Goal: Check status: Check status

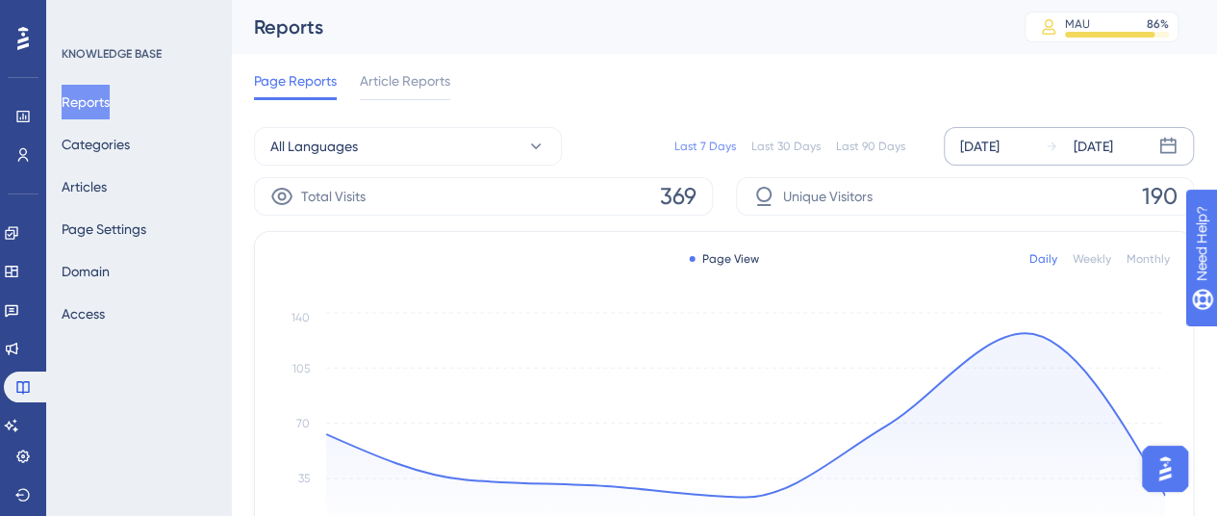
click at [999, 137] on div "[DATE]" at bounding box center [979, 146] width 39 height 23
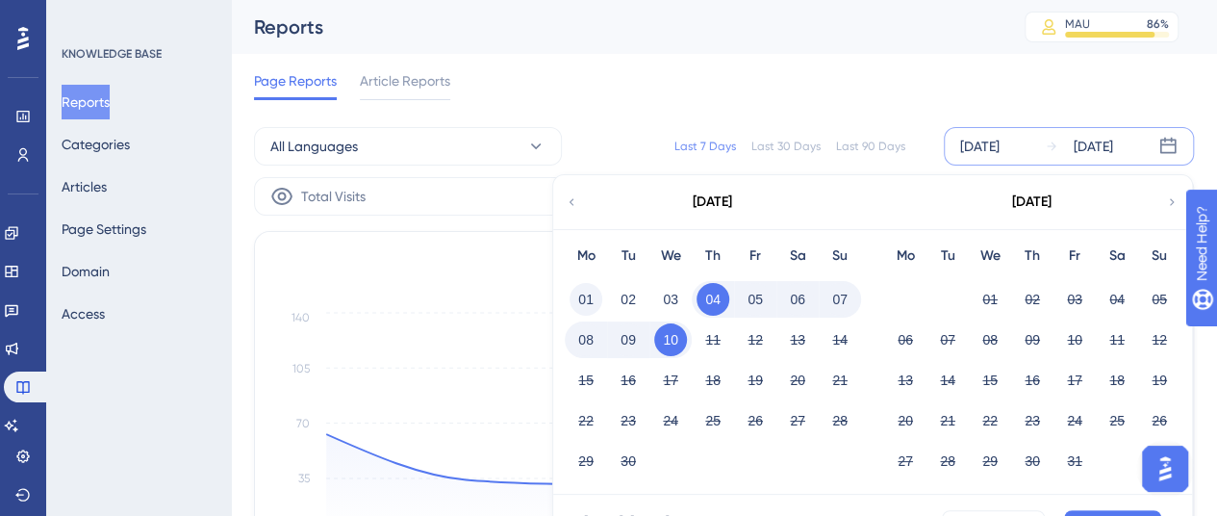
click at [597, 297] on button "01" at bounding box center [585, 299] width 33 height 33
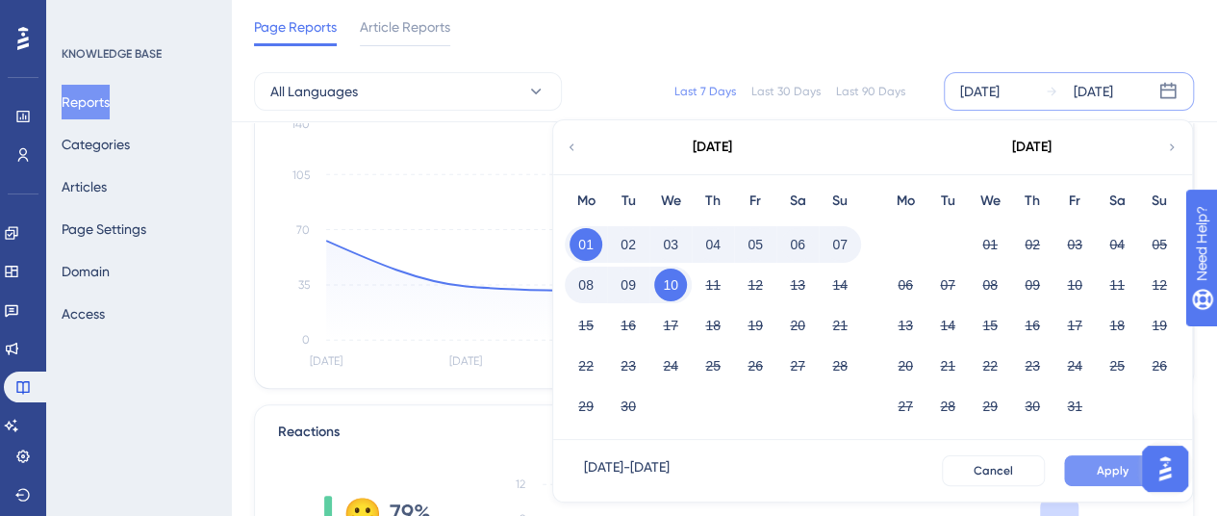
scroll to position [192, 0]
click at [1104, 467] on span "Apply" at bounding box center [1113, 470] width 32 height 15
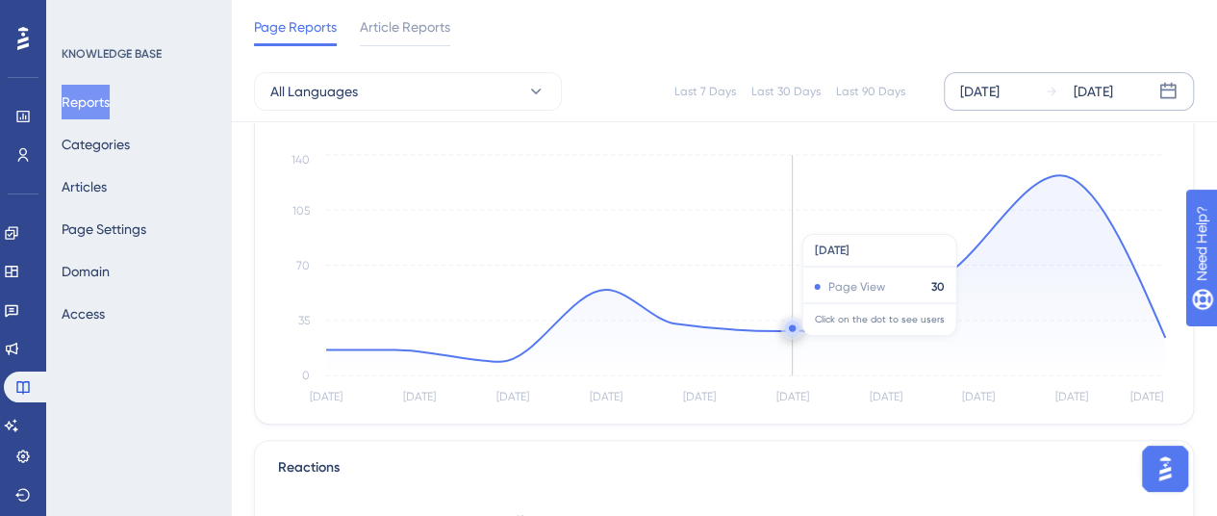
scroll to position [0, 0]
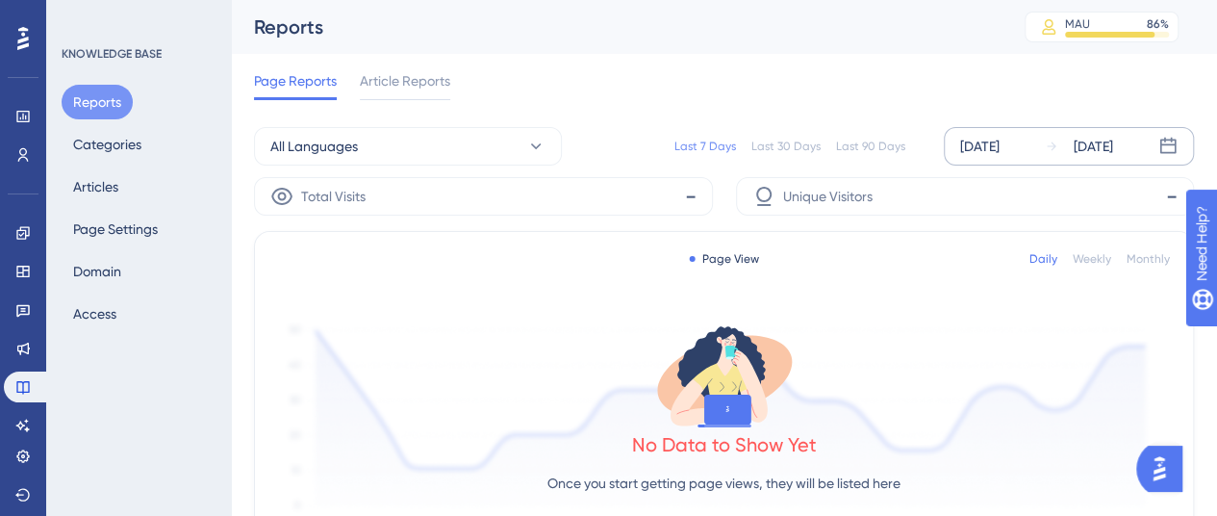
click at [972, 151] on div "[DATE]" at bounding box center [979, 146] width 39 height 23
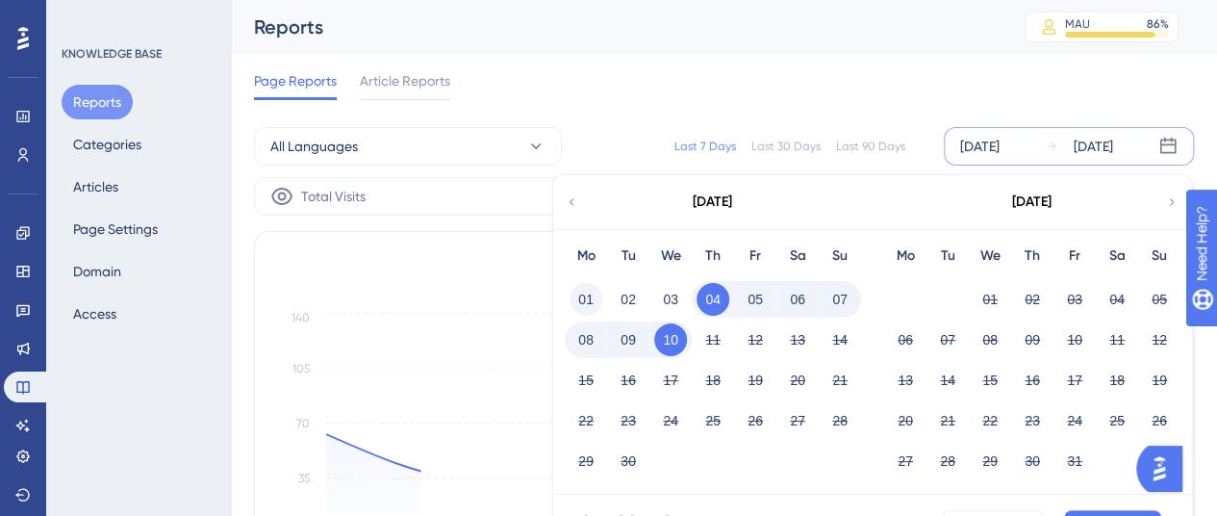
click at [584, 309] on button "01" at bounding box center [585, 299] width 33 height 33
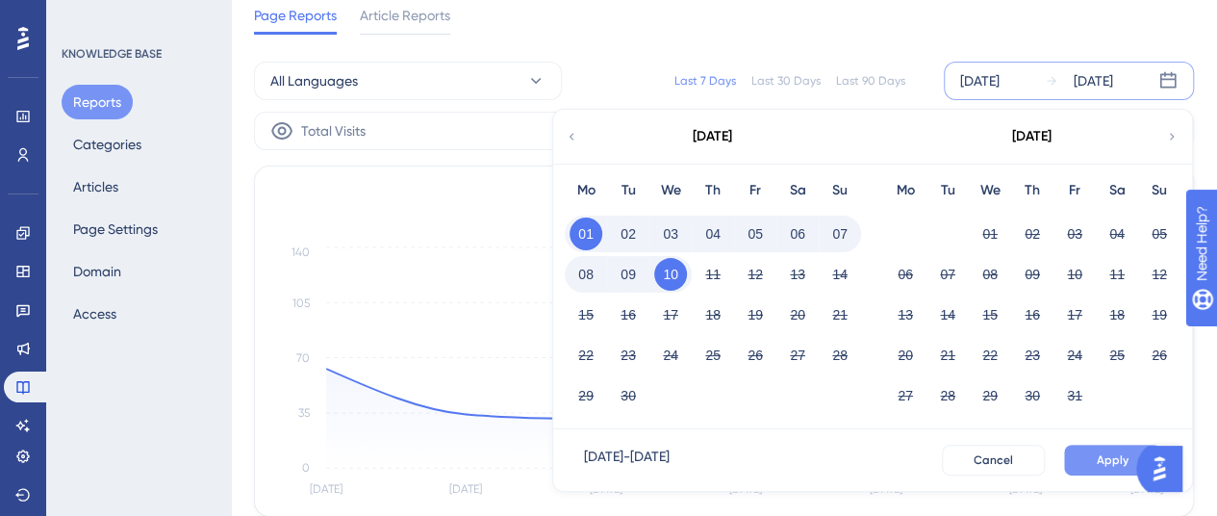
scroll to position [96, 0]
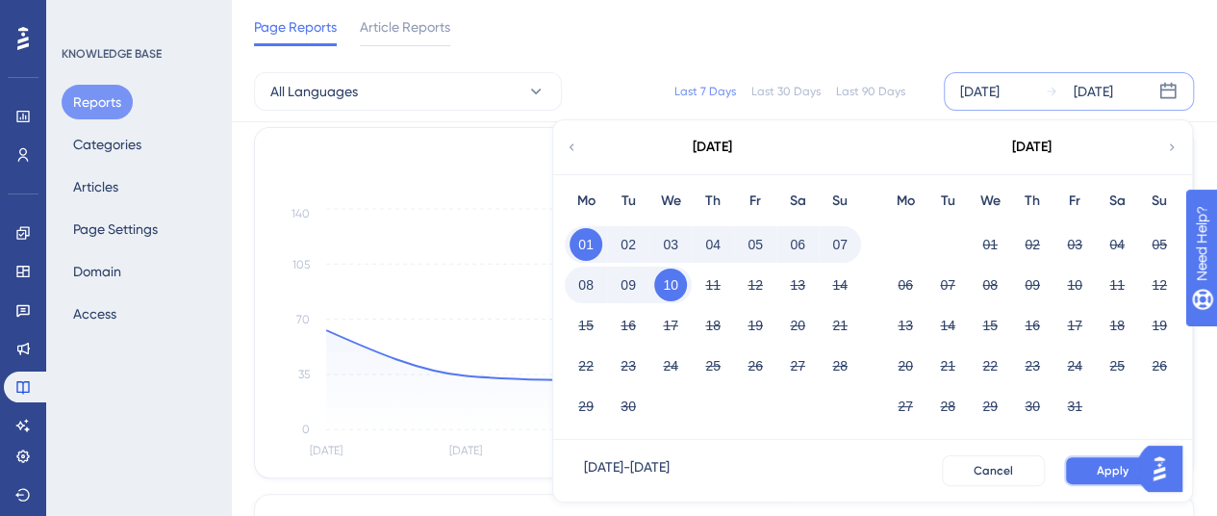
click at [1103, 473] on span "Apply" at bounding box center [1113, 470] width 32 height 15
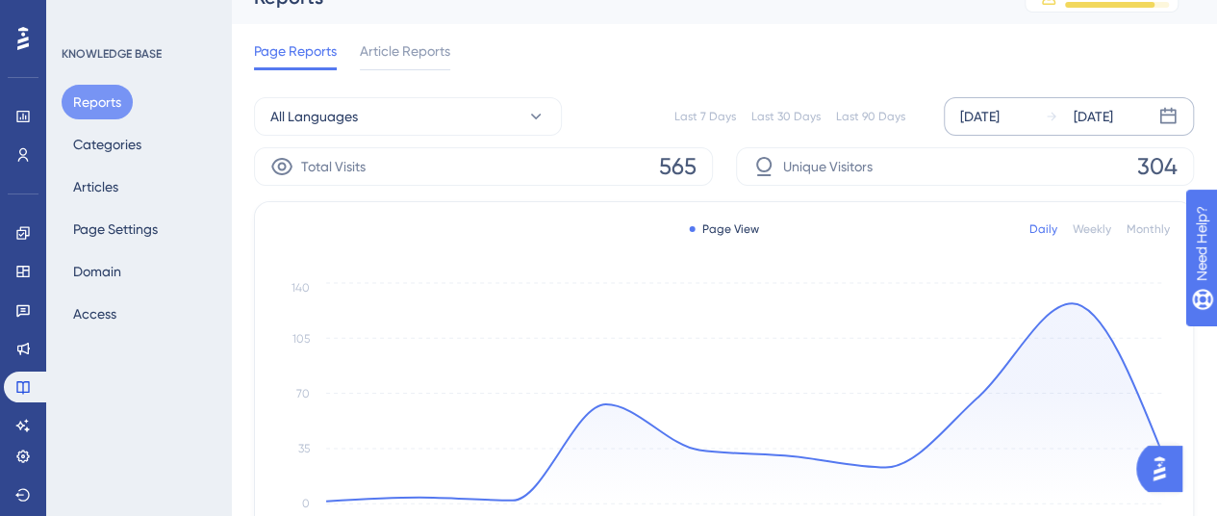
scroll to position [0, 0]
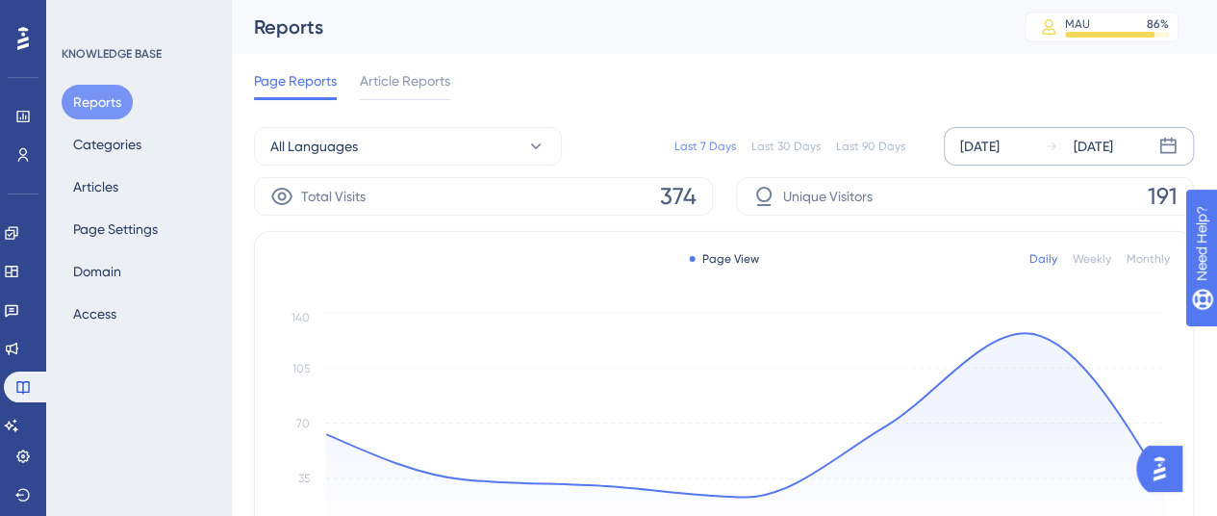
click at [999, 153] on div "[DATE]" at bounding box center [979, 146] width 39 height 23
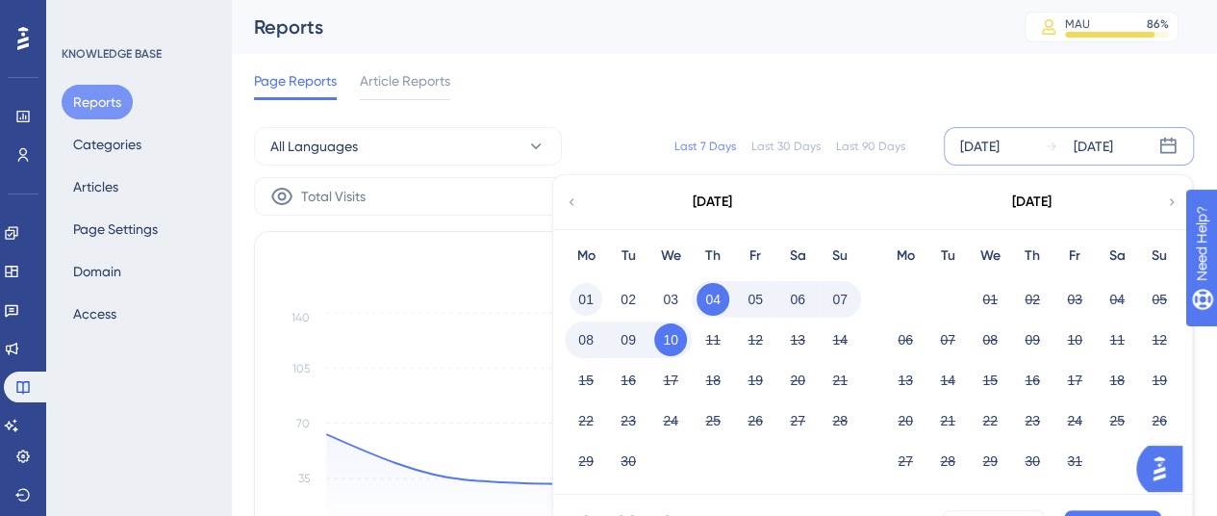
click at [583, 297] on button "01" at bounding box center [585, 299] width 33 height 33
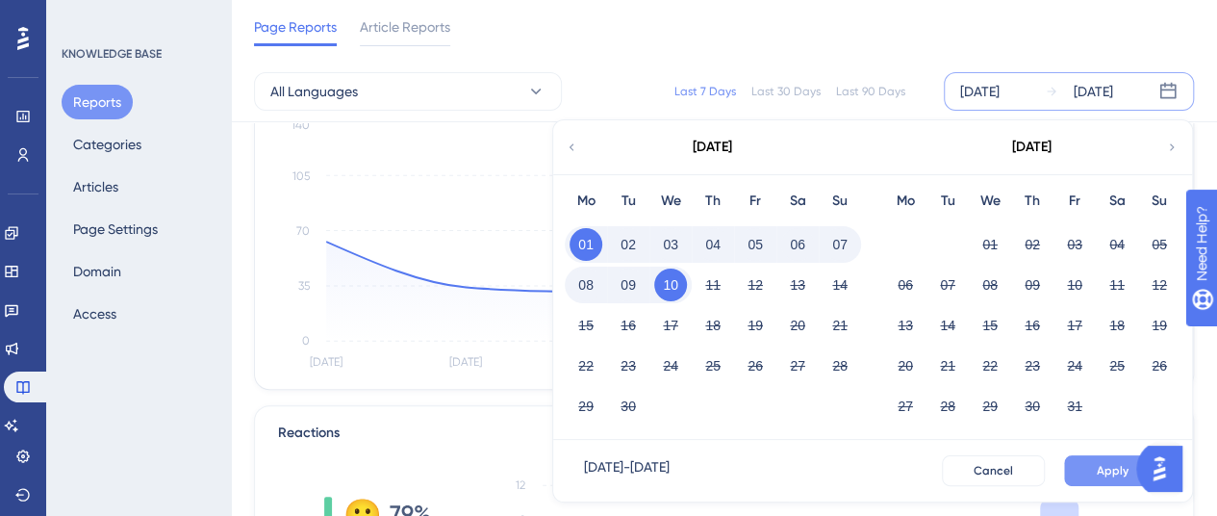
scroll to position [192, 0]
click at [1097, 467] on button "Apply" at bounding box center [1112, 470] width 97 height 31
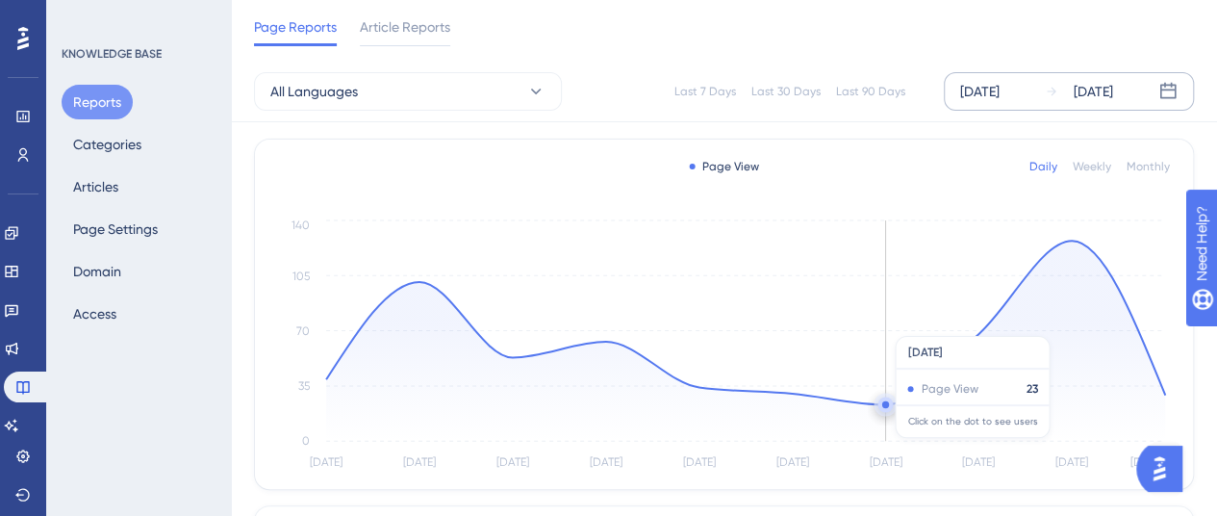
scroll to position [0, 0]
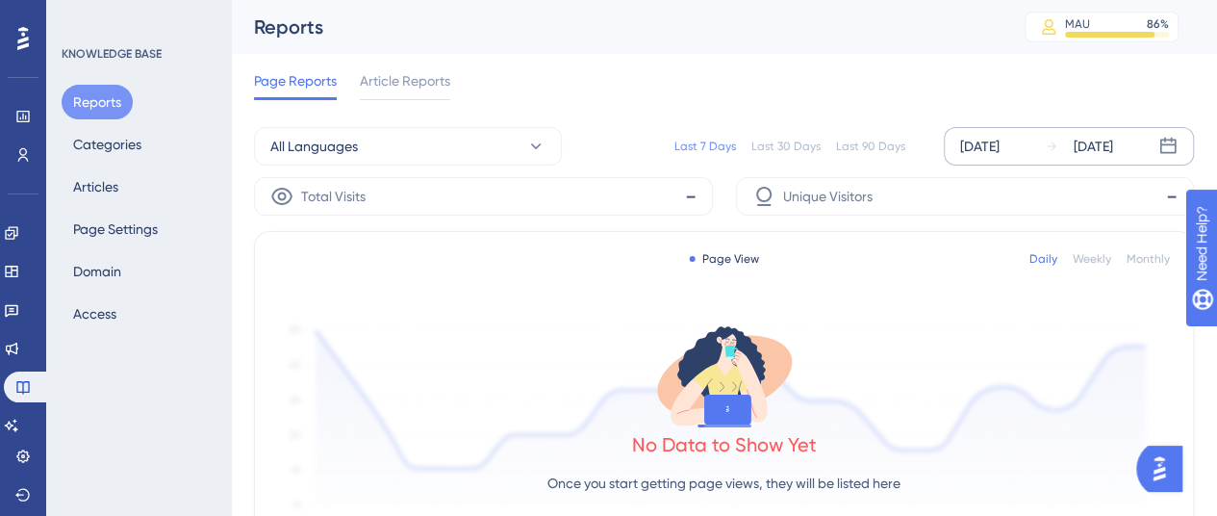
click at [994, 147] on div "[DATE]" at bounding box center [979, 146] width 39 height 23
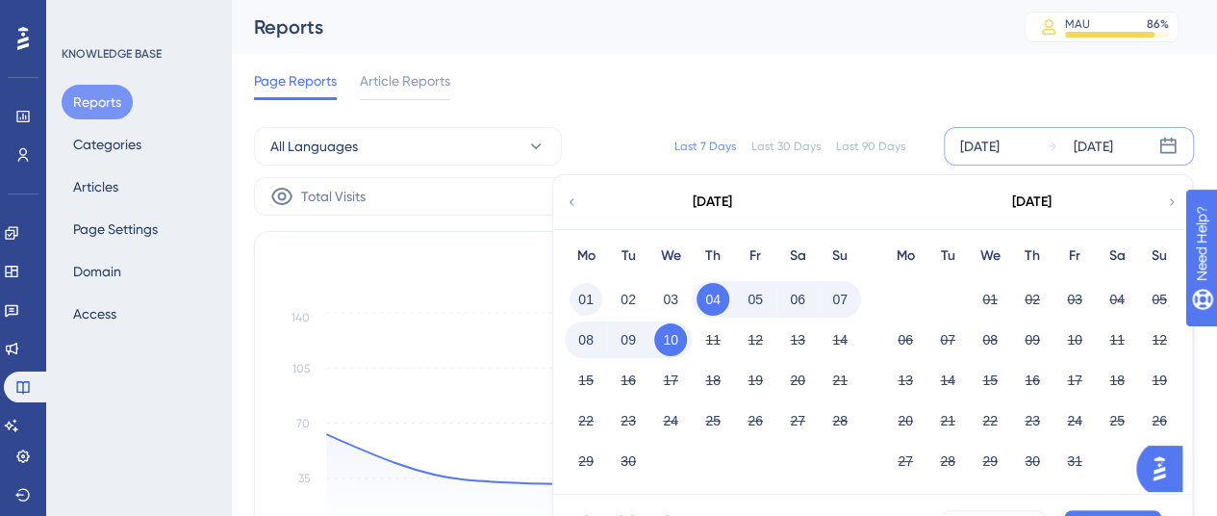
click at [579, 302] on button "01" at bounding box center [585, 299] width 33 height 33
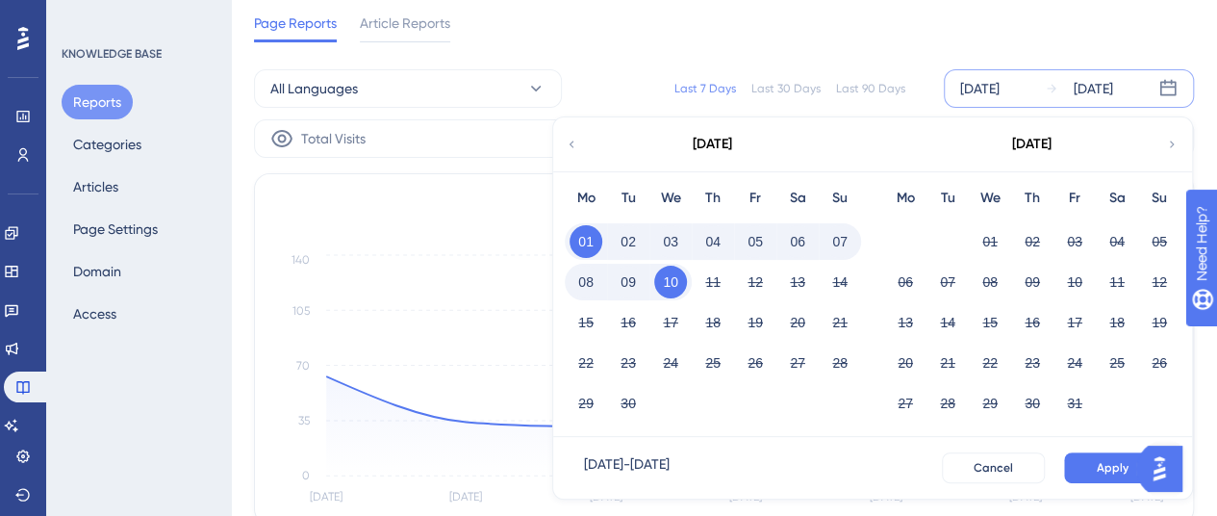
scroll to position [192, 0]
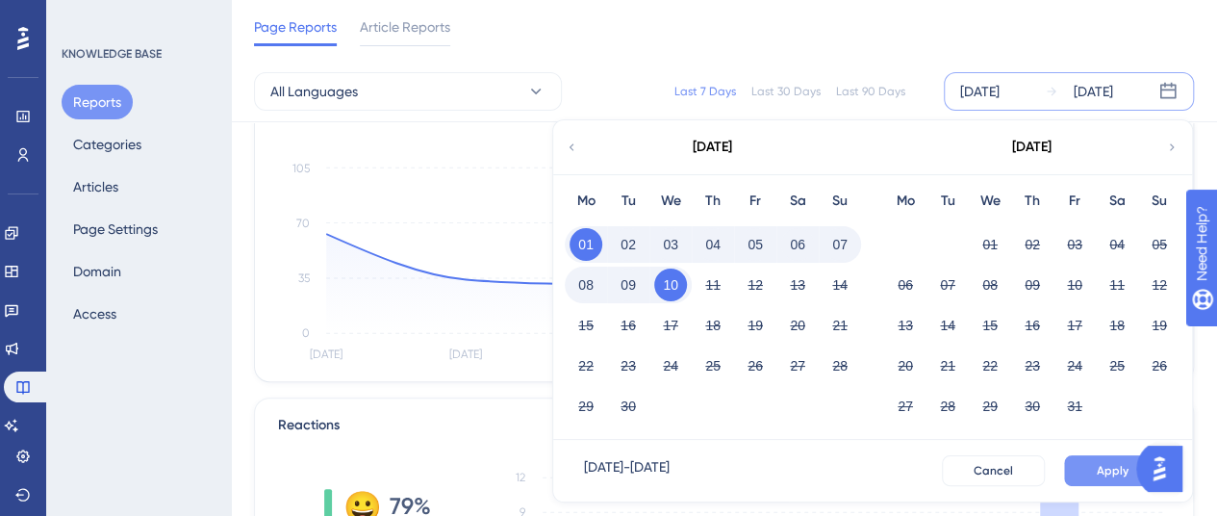
click at [1093, 461] on button "Apply" at bounding box center [1112, 470] width 97 height 31
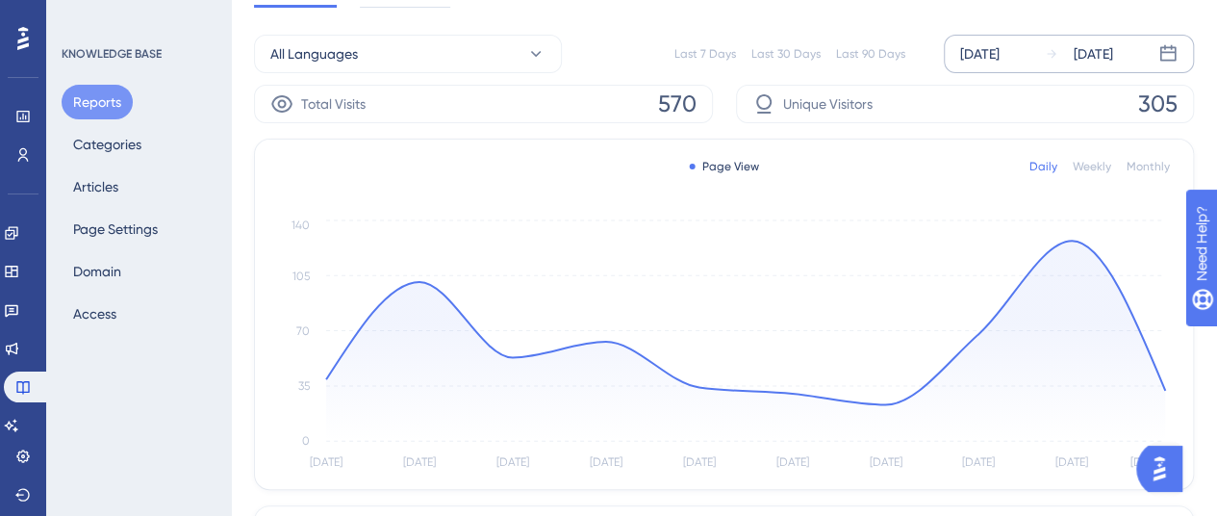
scroll to position [0, 0]
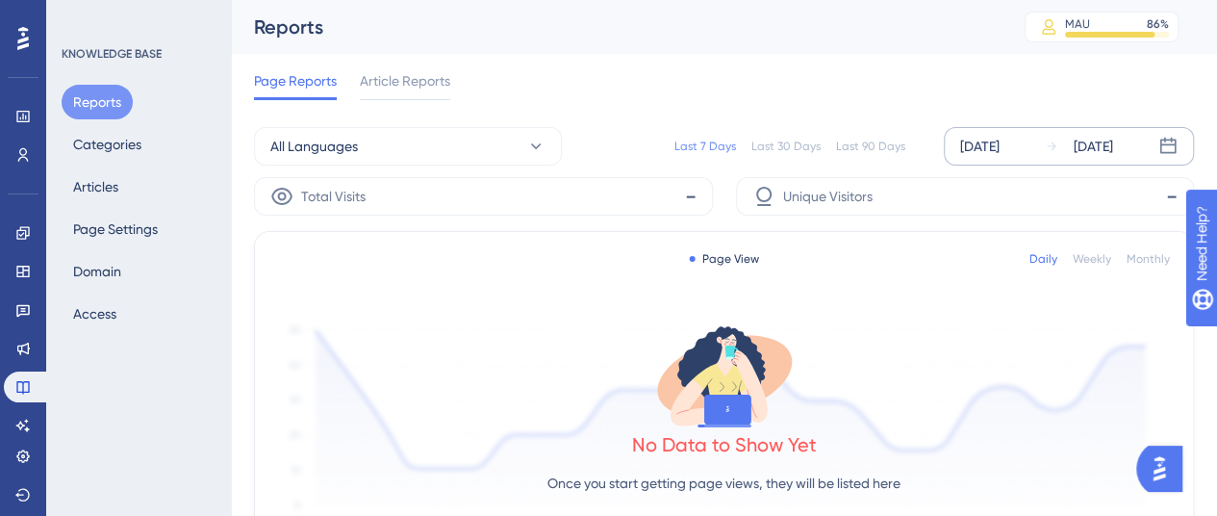
click at [997, 143] on div "[DATE]" at bounding box center [979, 146] width 39 height 23
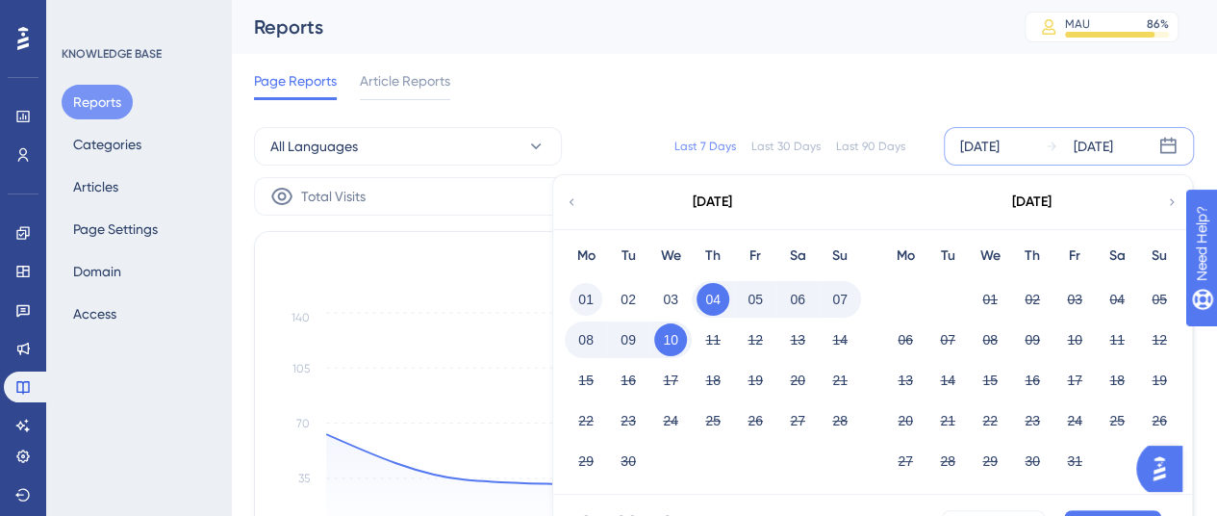
click at [584, 291] on button "01" at bounding box center [585, 299] width 33 height 33
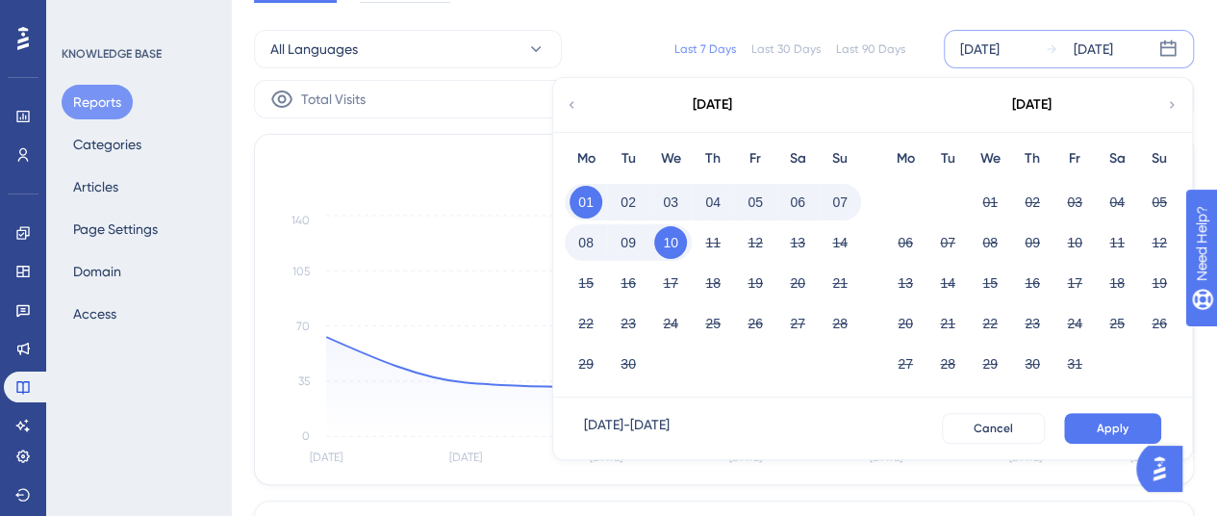
scroll to position [192, 0]
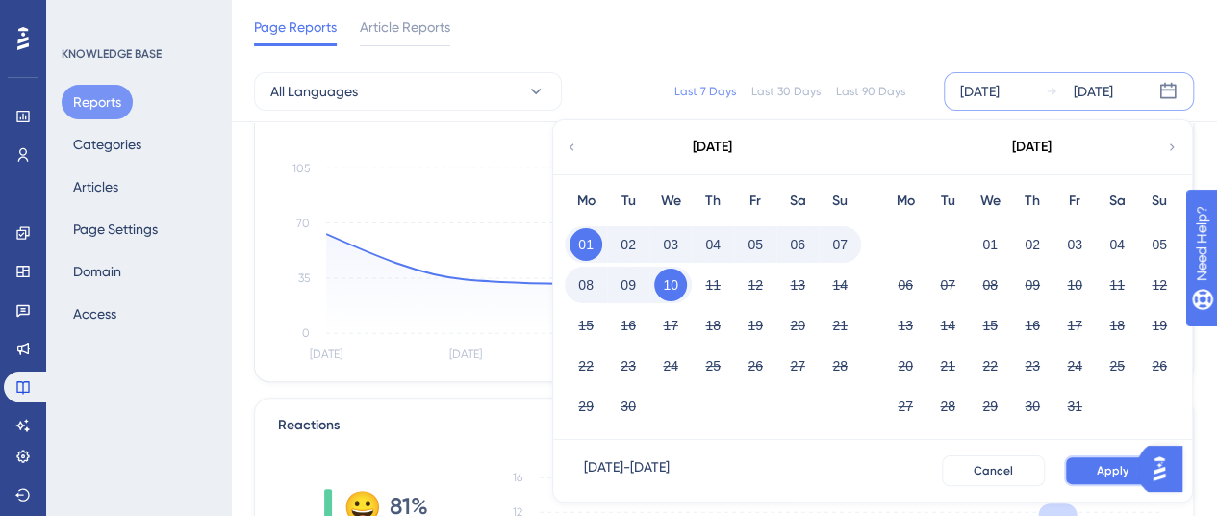
click at [1100, 459] on button "Apply" at bounding box center [1112, 470] width 97 height 31
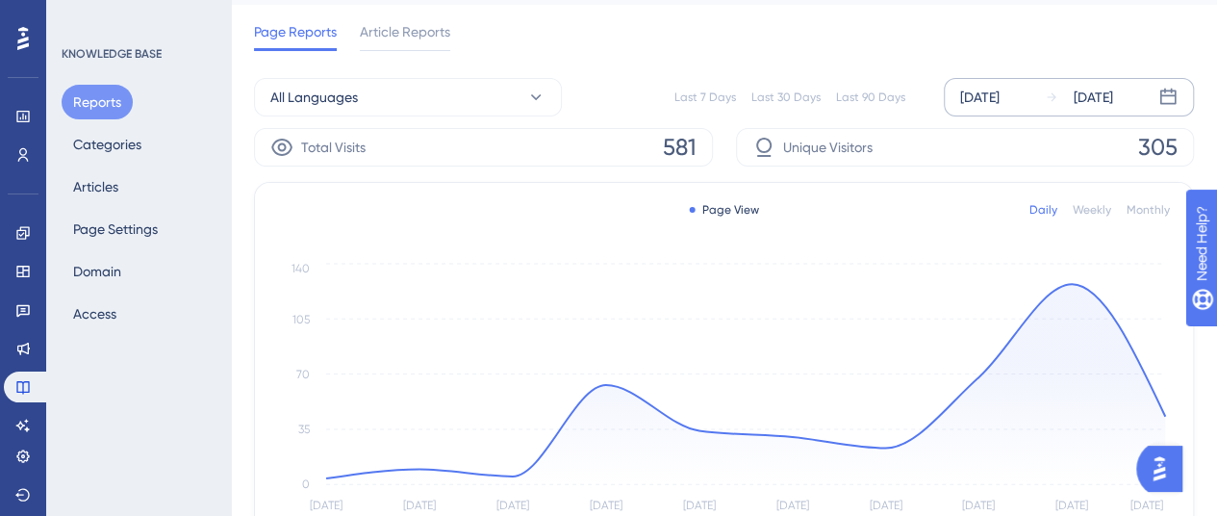
scroll to position [0, 0]
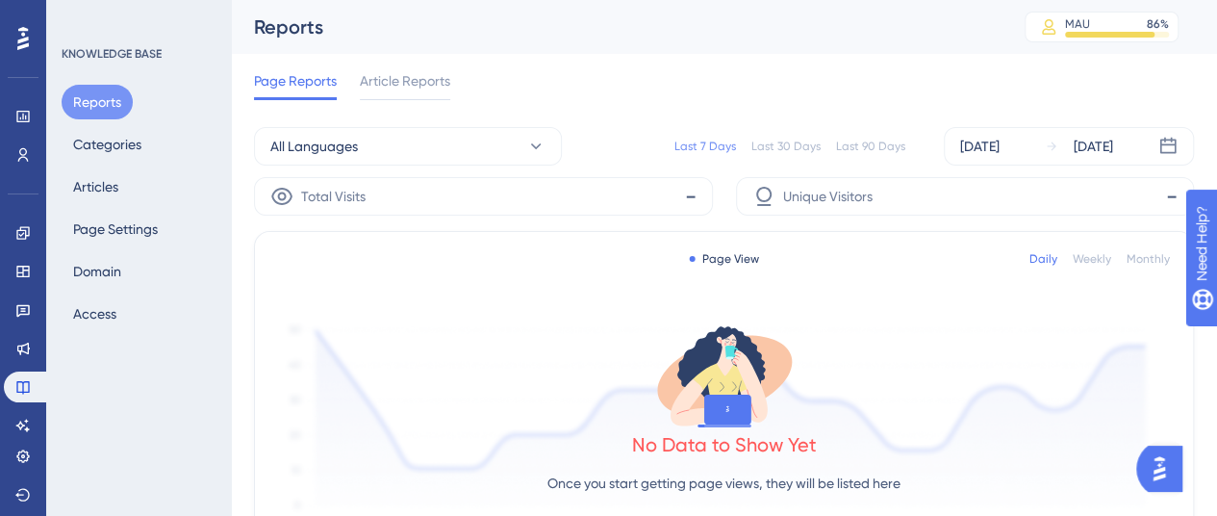
drag, startPoint x: 1006, startPoint y: 147, endPoint x: 947, endPoint y: 167, distance: 62.1
click at [999, 147] on div "[DATE]" at bounding box center [979, 146] width 39 height 23
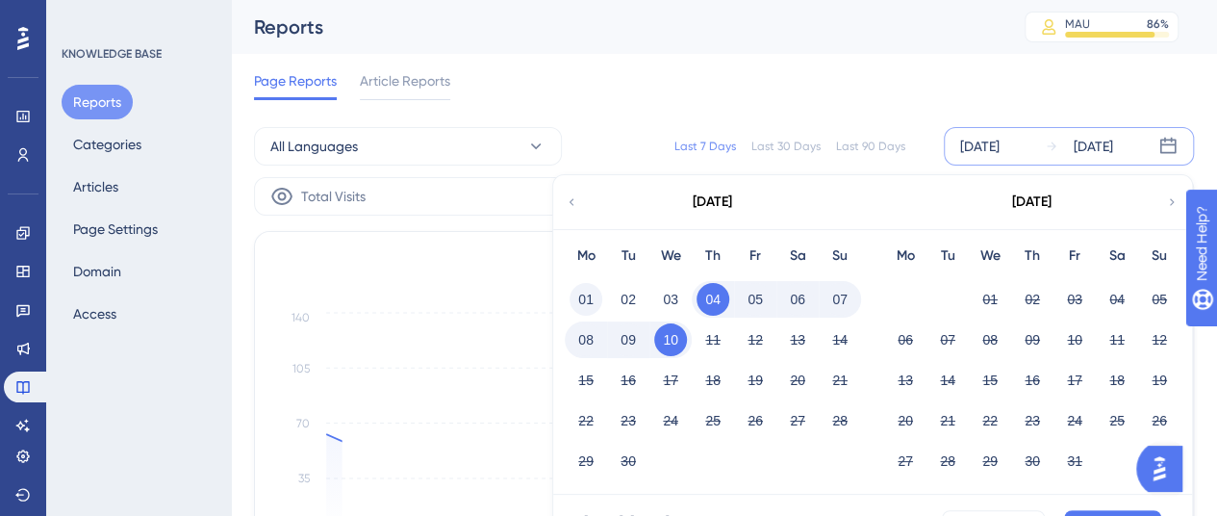
click at [581, 283] on button "01" at bounding box center [585, 299] width 33 height 33
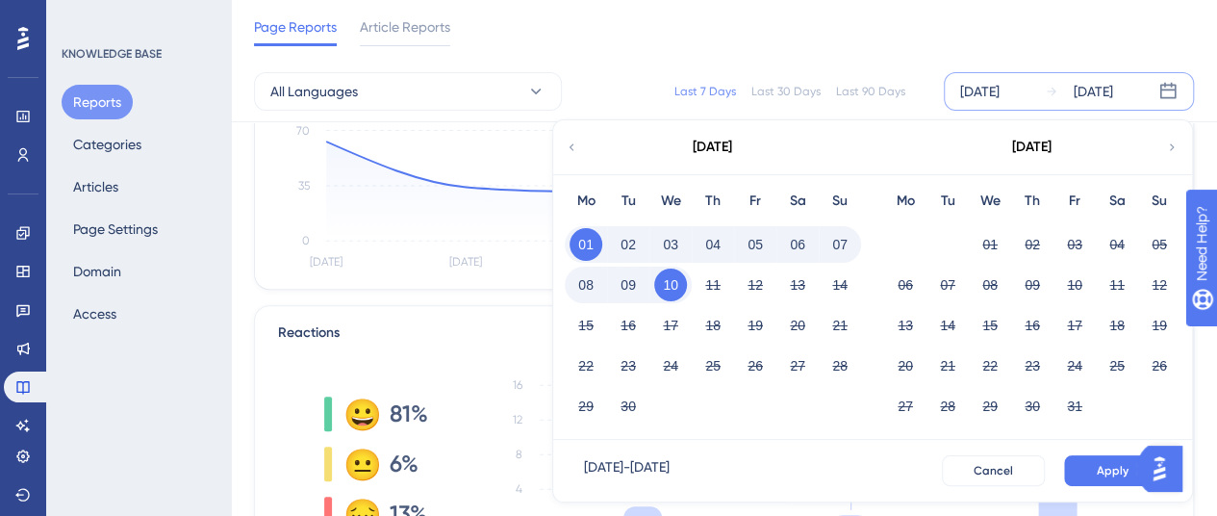
scroll to position [289, 0]
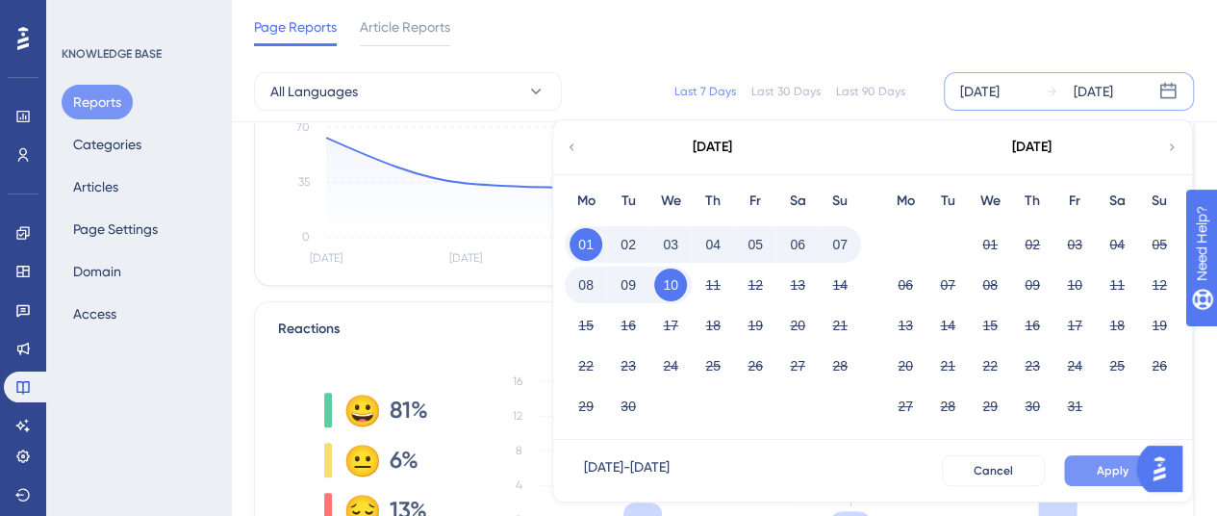
click at [1112, 463] on span "Apply" at bounding box center [1113, 470] width 32 height 15
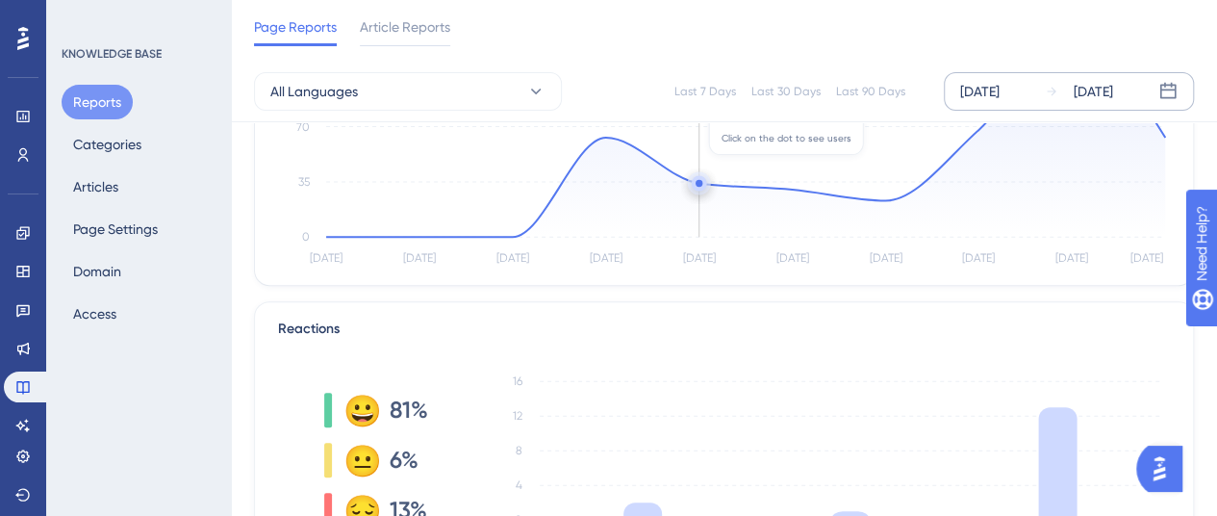
scroll to position [0, 0]
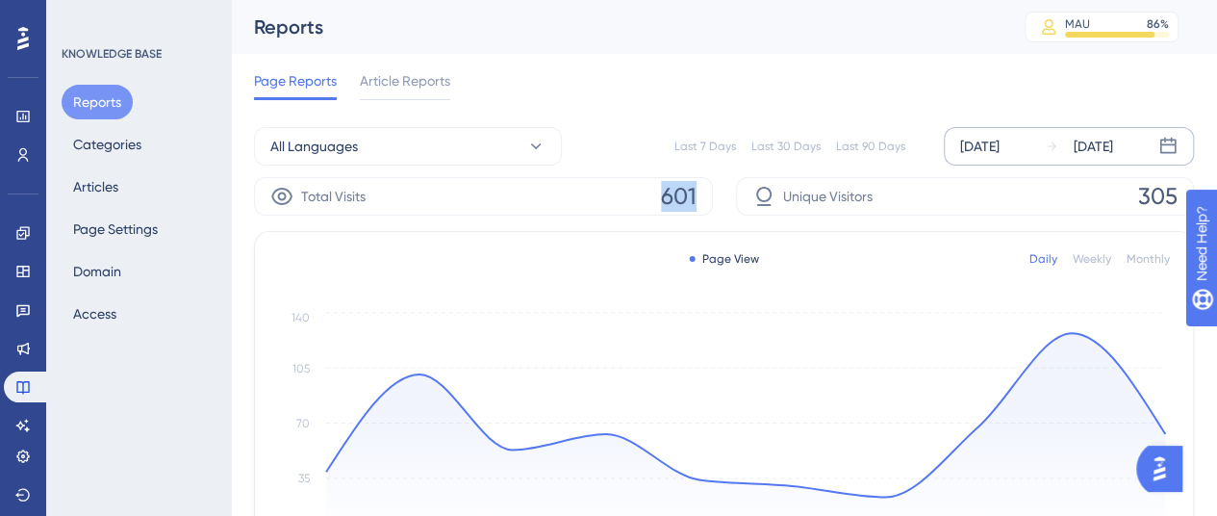
drag, startPoint x: 706, startPoint y: 190, endPoint x: 725, endPoint y: 190, distance: 19.2
click at [725, 190] on div "Total Visits 601 Unique Visitors 305" at bounding box center [724, 196] width 940 height 38
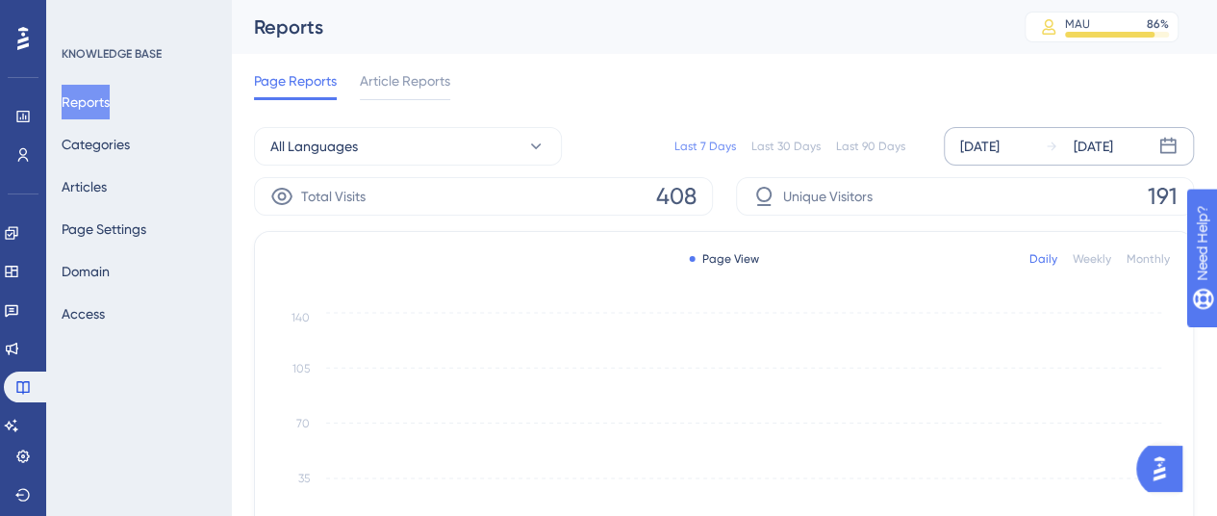
click at [999, 145] on div "[DATE]" at bounding box center [979, 146] width 39 height 23
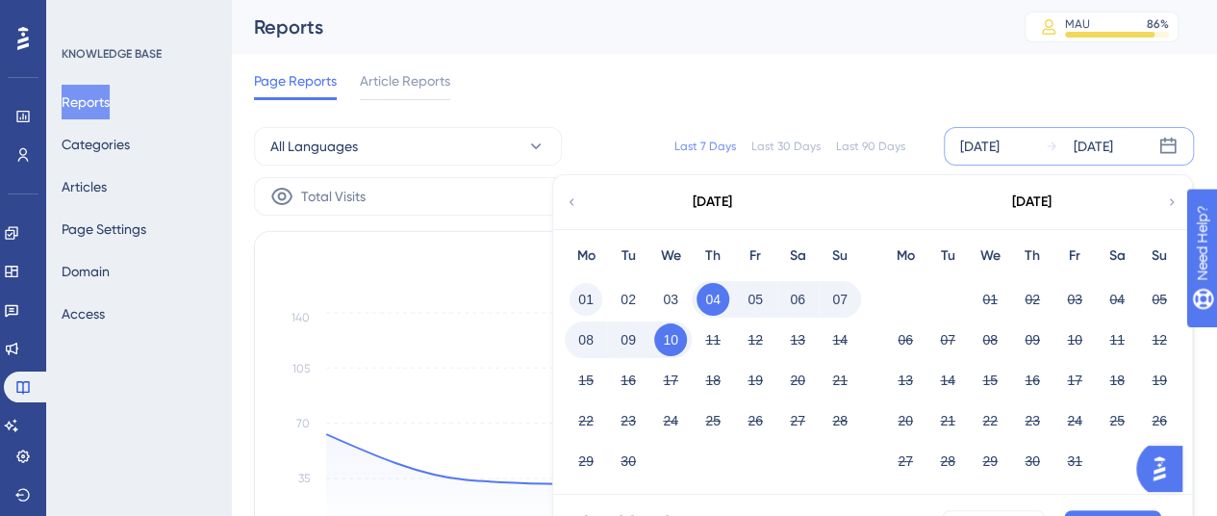
click at [594, 309] on button "01" at bounding box center [585, 299] width 33 height 33
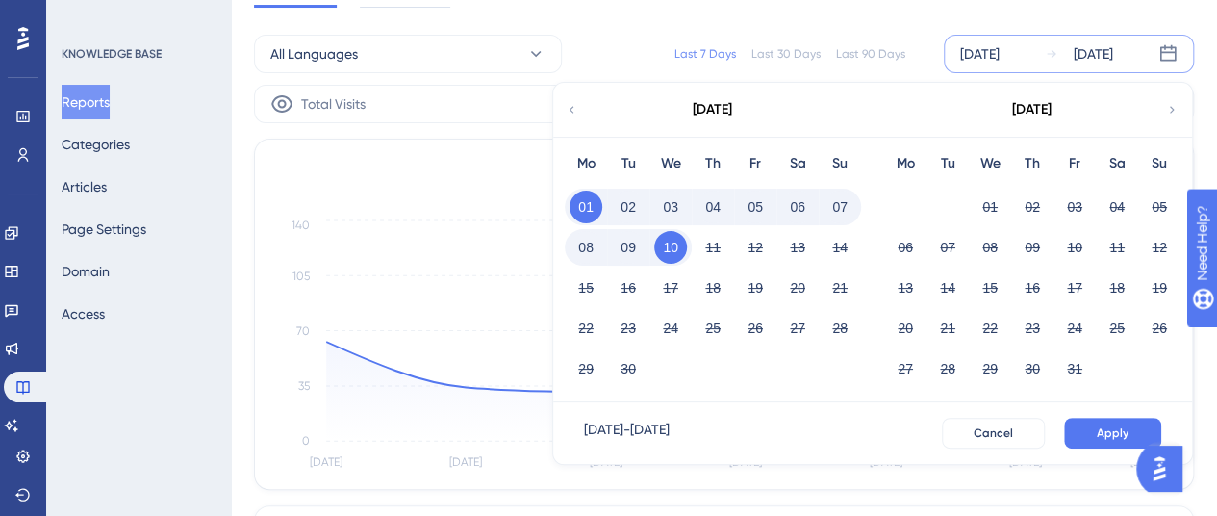
scroll to position [96, 0]
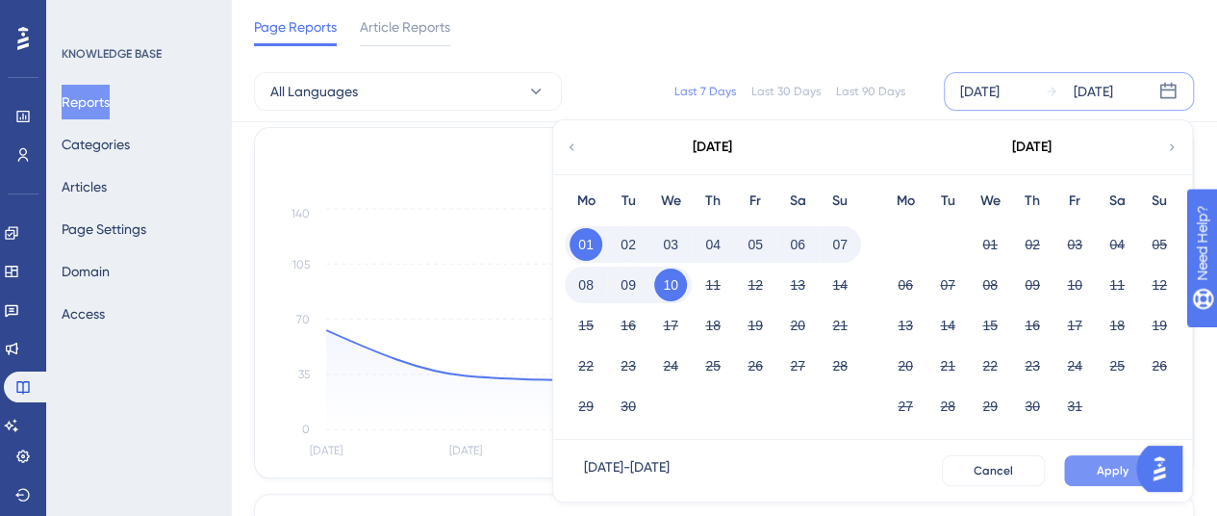
click at [1106, 471] on span "Apply" at bounding box center [1113, 470] width 32 height 15
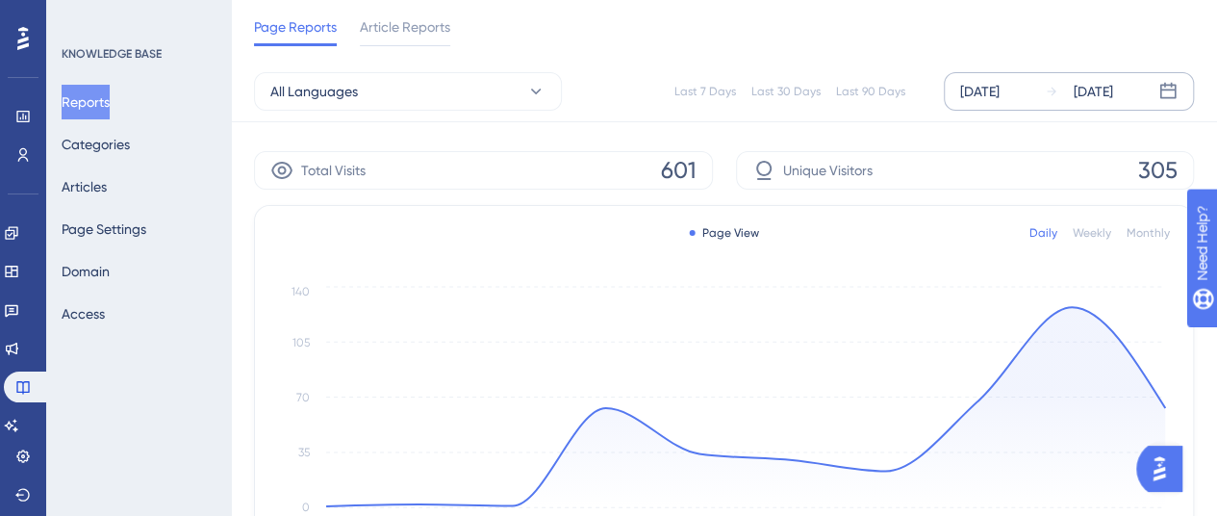
scroll to position [0, 0]
